Goal: Information Seeking & Learning: Learn about a topic

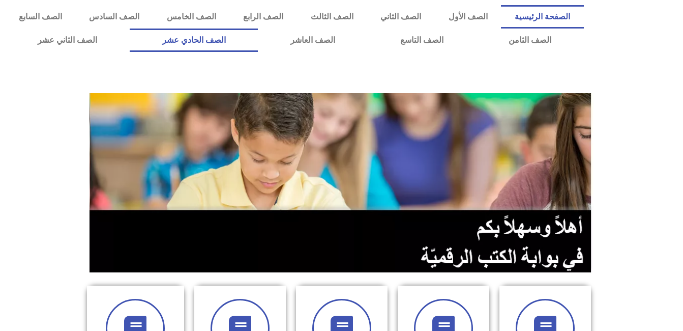
click at [258, 45] on link "الصف الحادي عشر" at bounding box center [194, 39] width 129 height 23
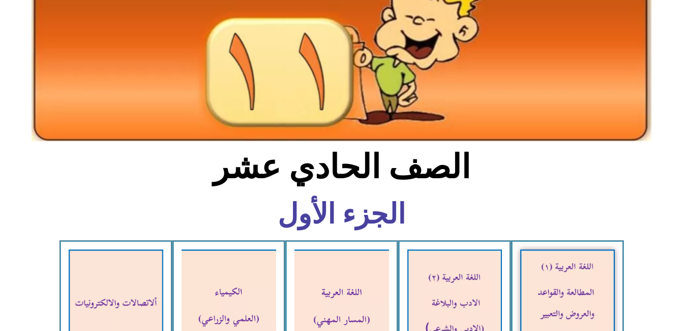
scroll to position [203, 0]
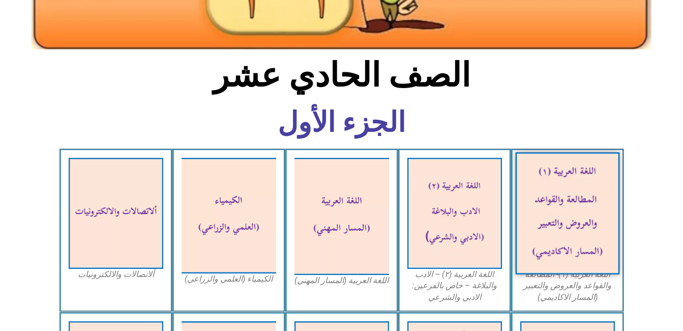
click at [576, 191] on img at bounding box center [567, 213] width 104 height 122
click at [560, 172] on img at bounding box center [567, 213] width 104 height 122
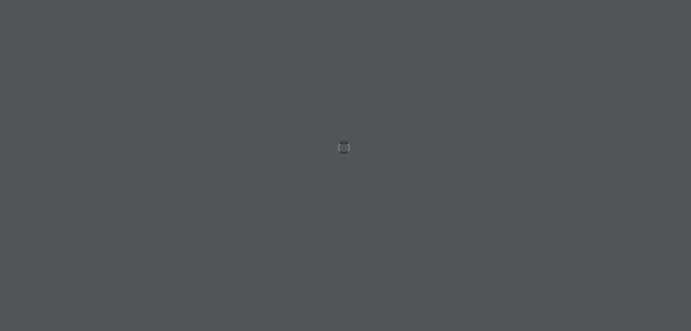
click at [261, 155] on div at bounding box center [345, 165] width 691 height 331
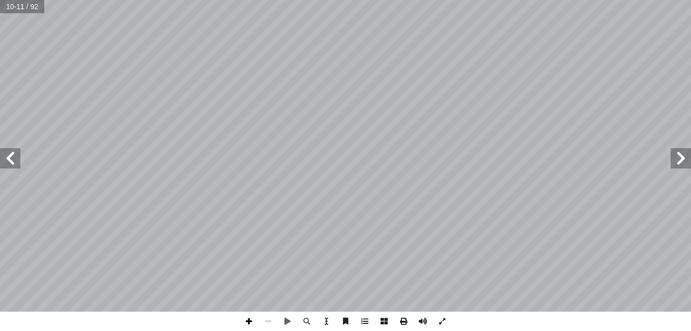
click at [245, 319] on span at bounding box center [248, 320] width 19 height 19
click at [324, 93] on html "الصفحة الرئيسية الصف الأول الصف الثاني الصف الثالث الصف الرابع الصف الخامس الصف…" at bounding box center [345, 46] width 691 height 93
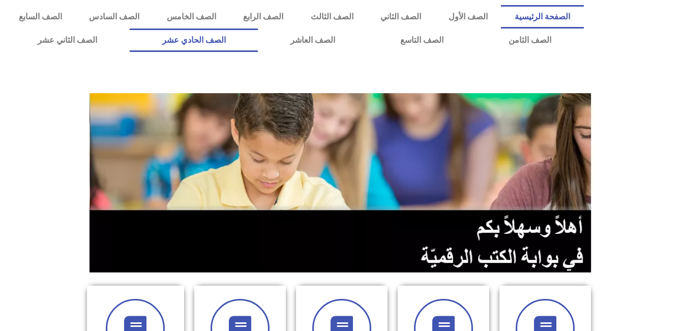
click at [258, 45] on link "الصف الحادي عشر" at bounding box center [194, 39] width 129 height 23
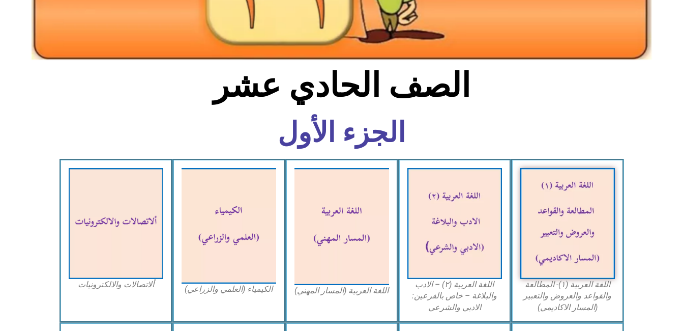
scroll to position [203, 0]
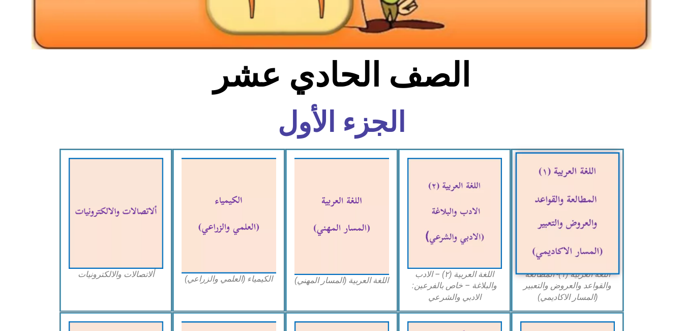
click at [590, 189] on img at bounding box center [567, 213] width 104 height 122
